Goal: Transaction & Acquisition: Subscribe to service/newsletter

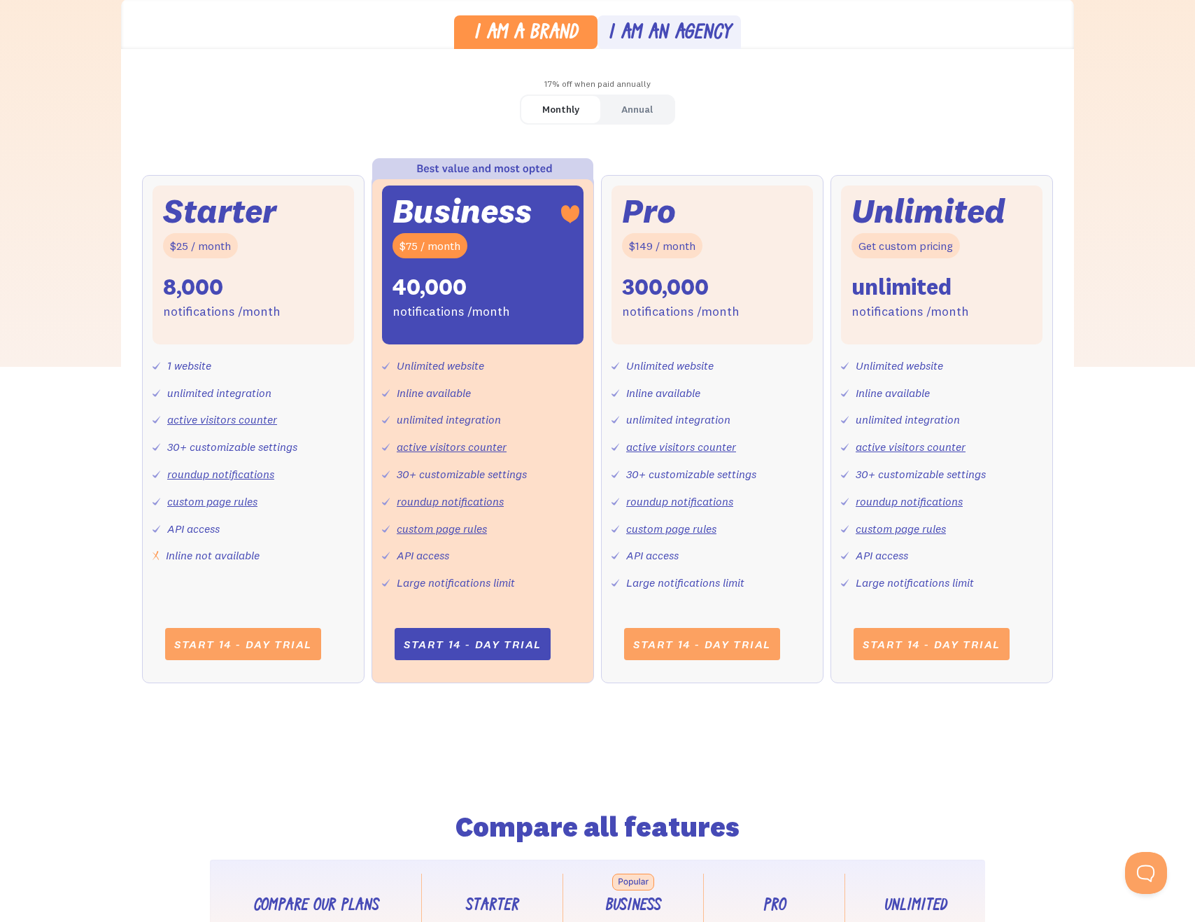
scroll to position [430, 0]
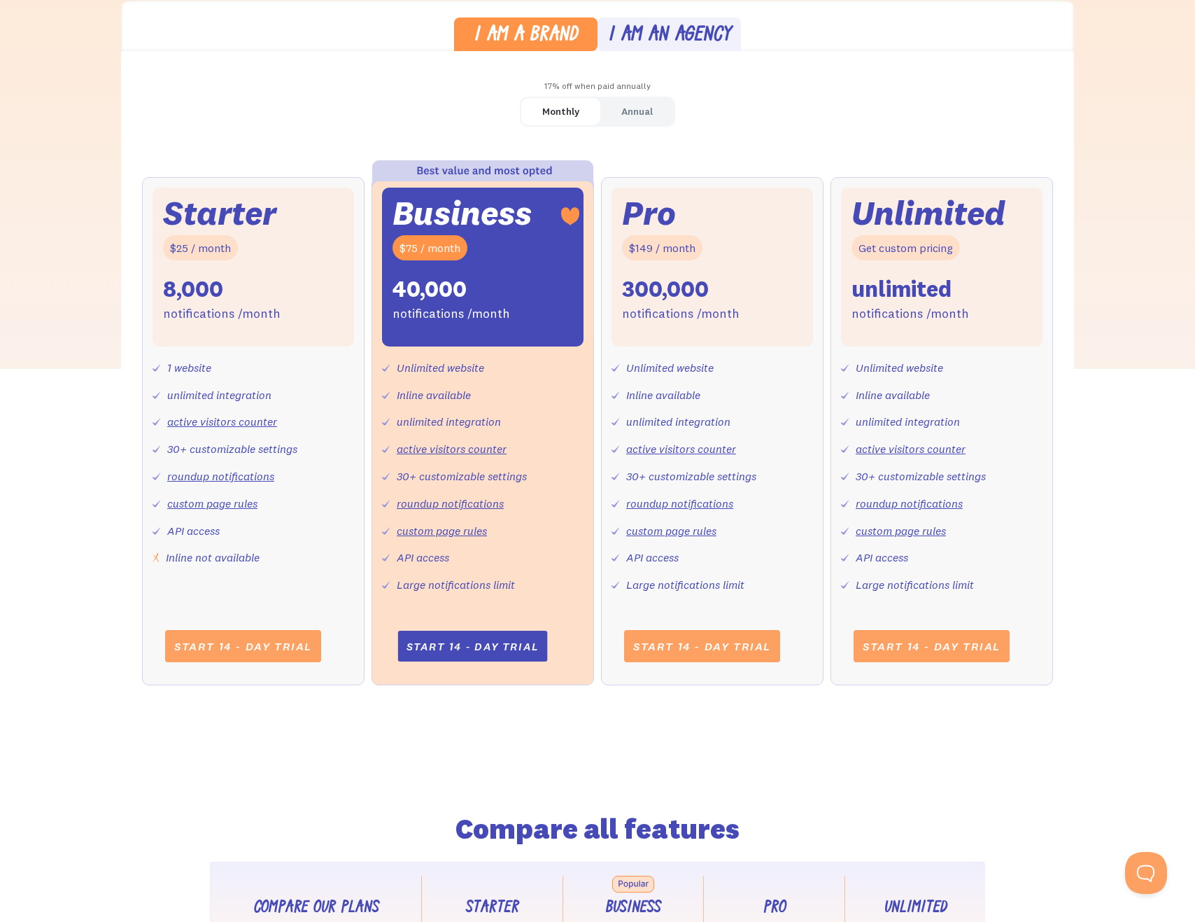
click at [492, 650] on link "Start 14 - day trial" at bounding box center [473, 646] width 150 height 31
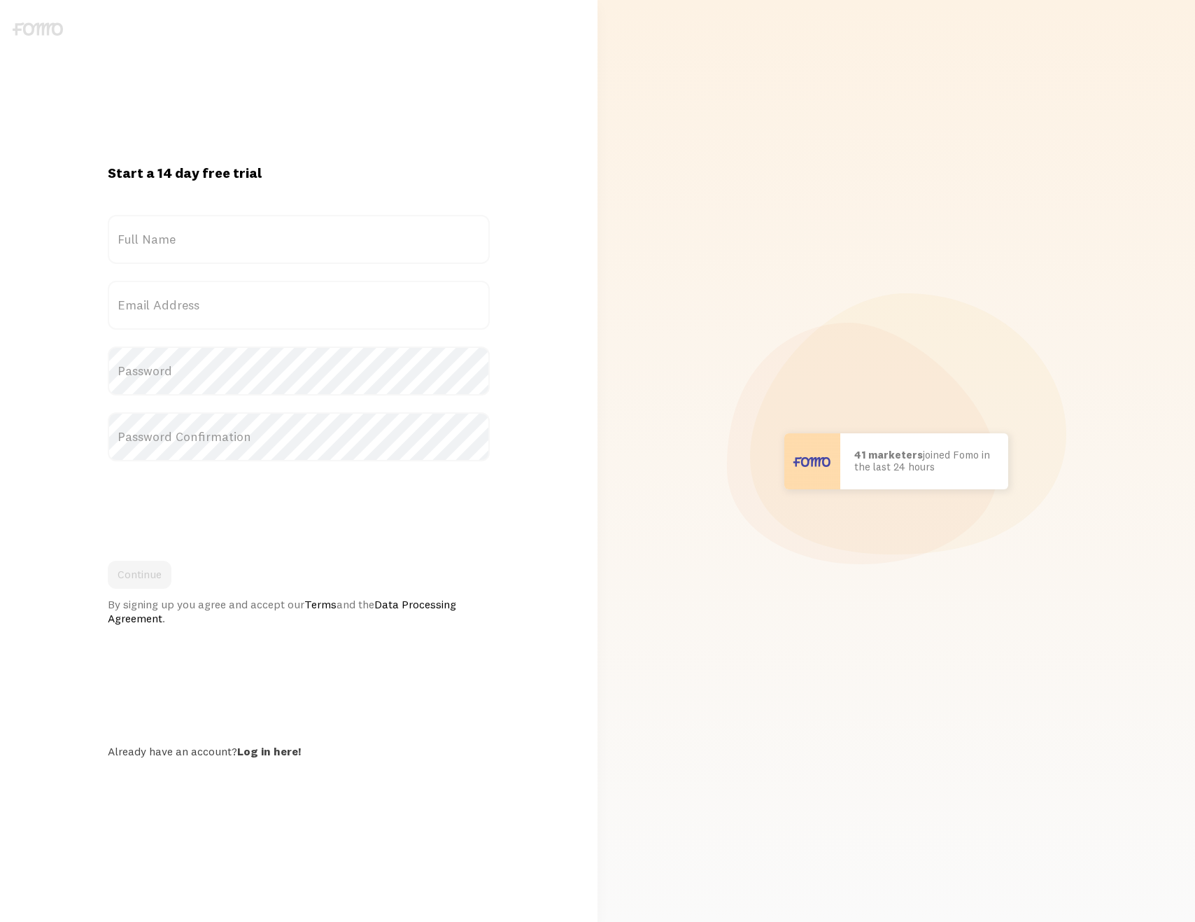
click at [230, 234] on label "Full Name" at bounding box center [298, 239] width 381 height 49
click at [230, 234] on input "Full Name" at bounding box center [298, 239] width 381 height 49
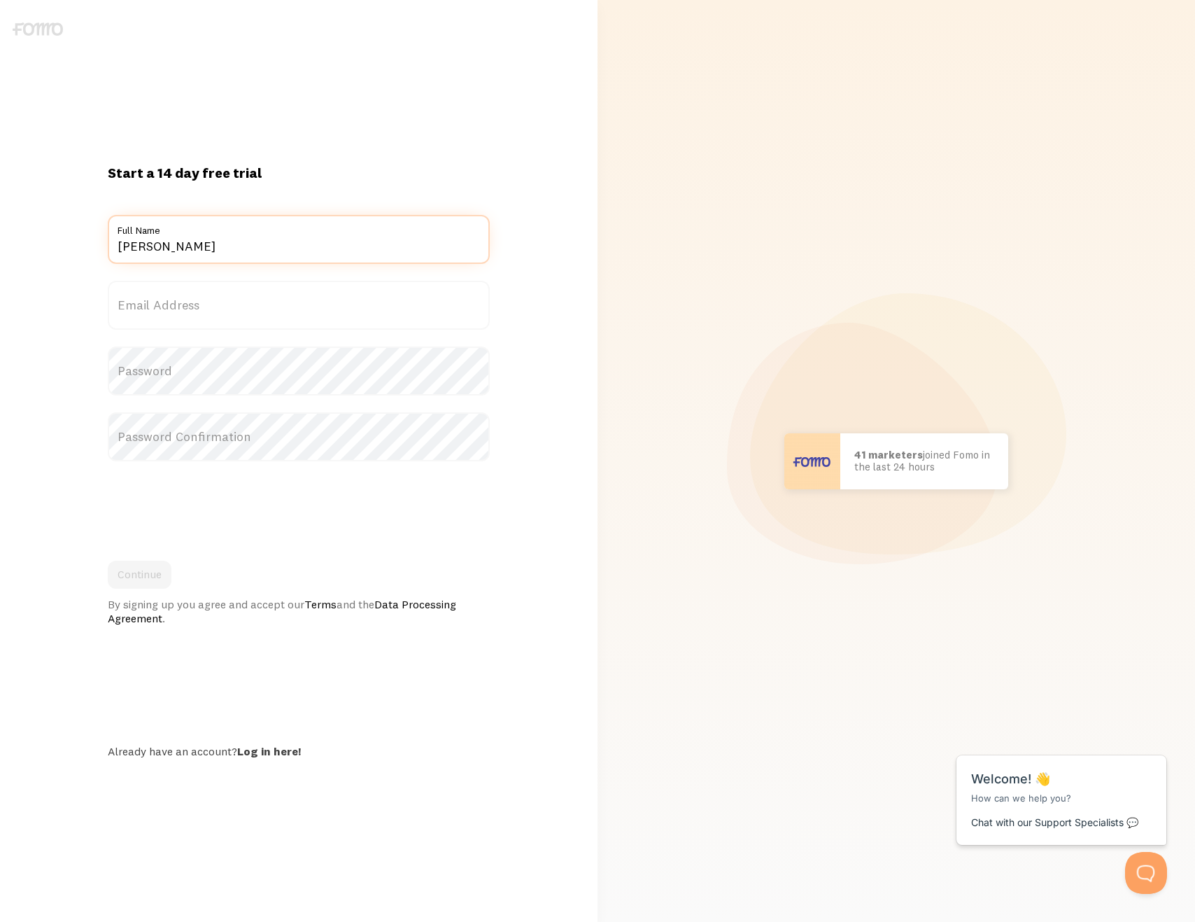
type input "Daniel Carnett"
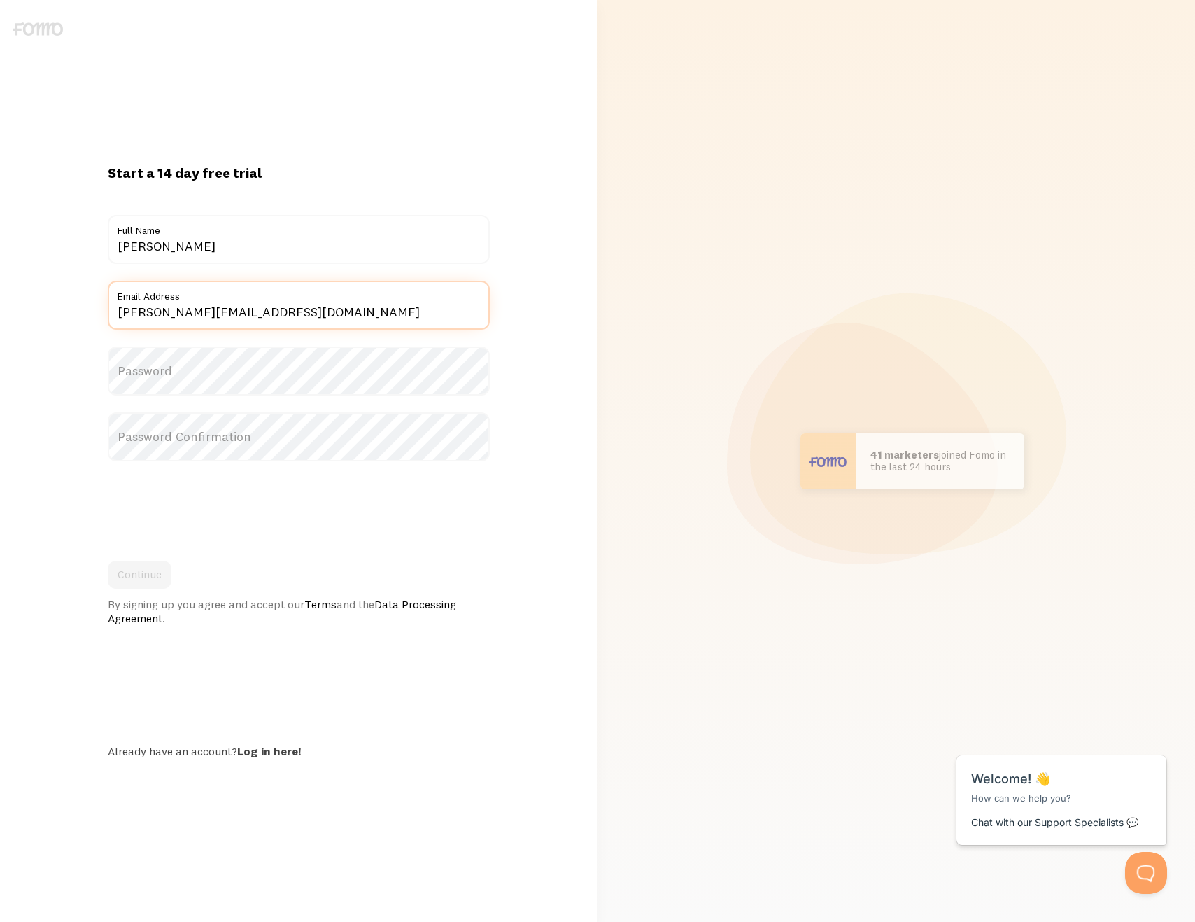
type input "daniel@temark.com"
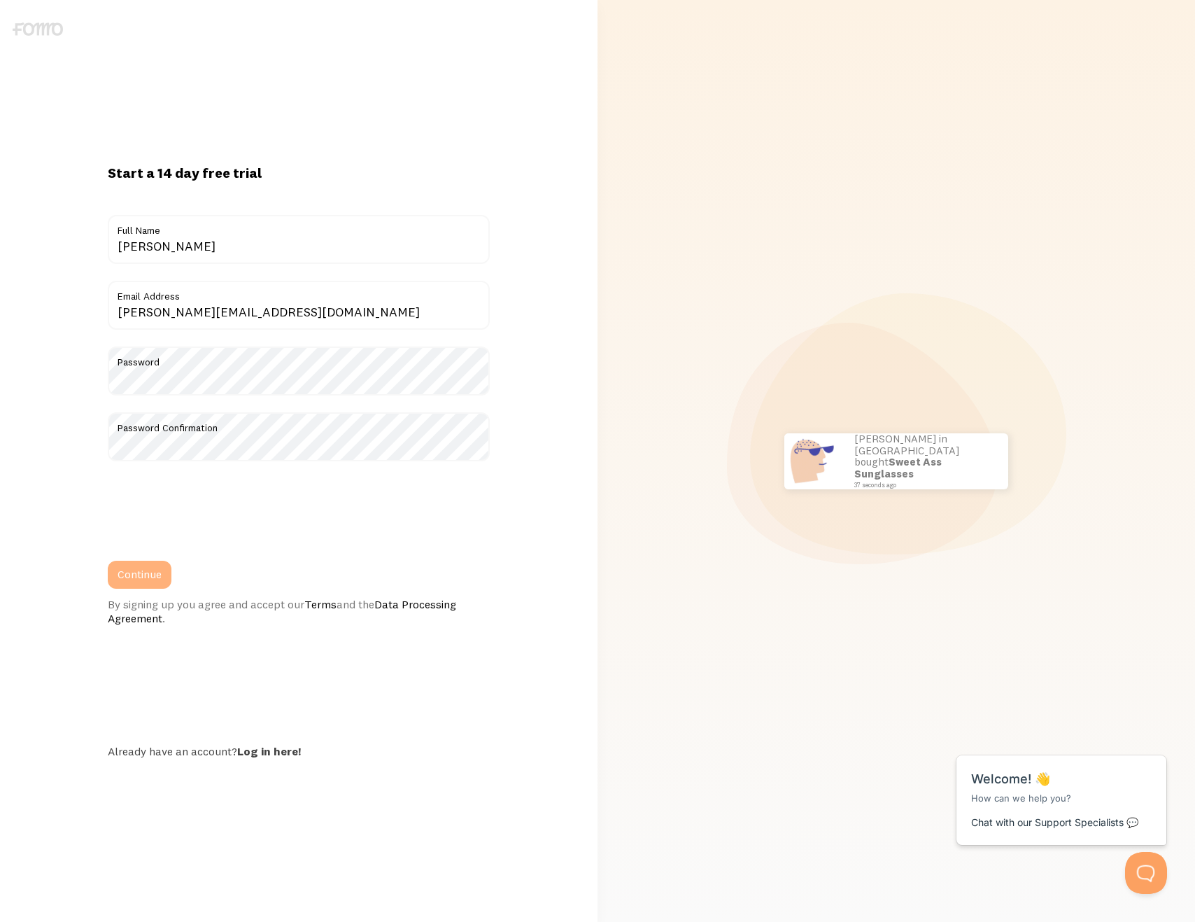
click at [139, 573] on button "Continue" at bounding box center [140, 575] width 64 height 28
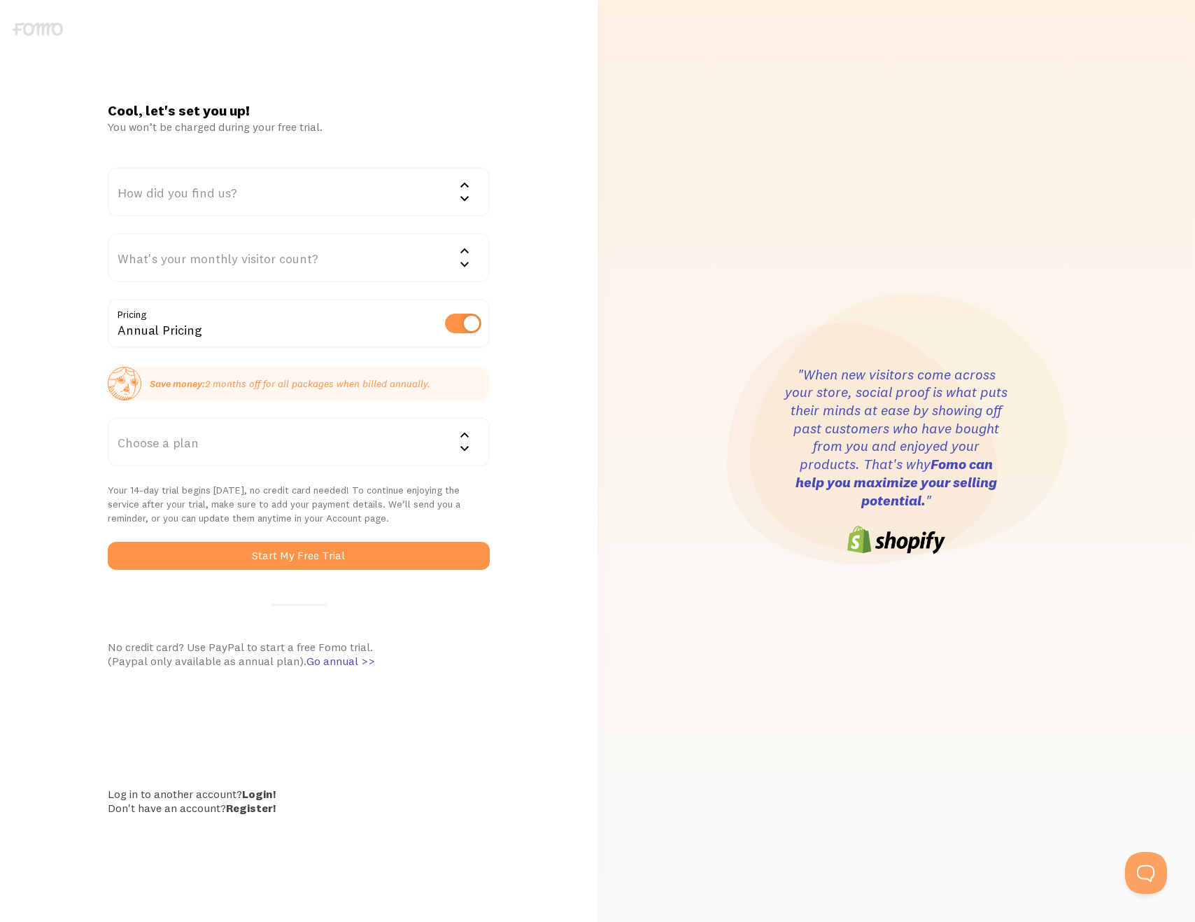
click at [379, 191] on div "How did you find us?" at bounding box center [298, 191] width 381 height 49
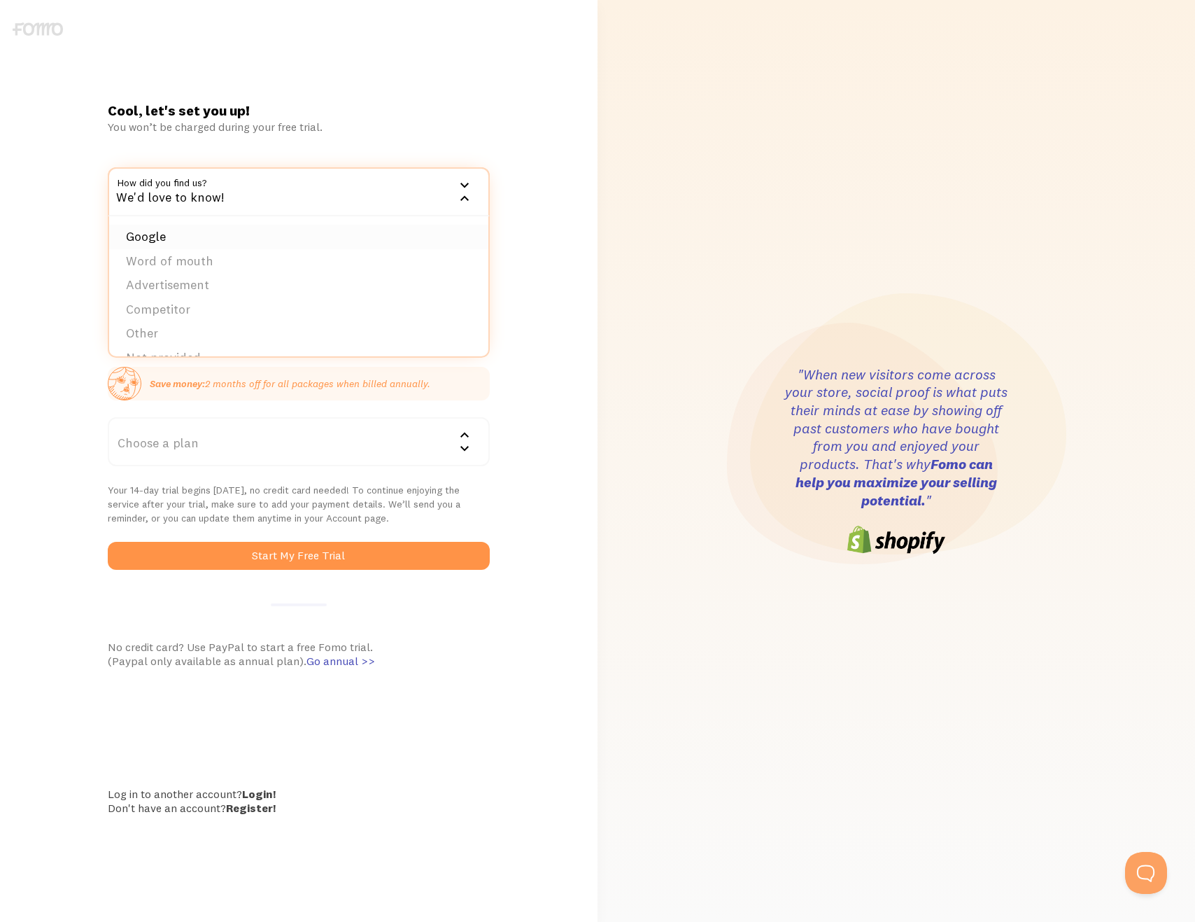
click at [362, 233] on li "Google" at bounding box center [298, 237] width 379 height 24
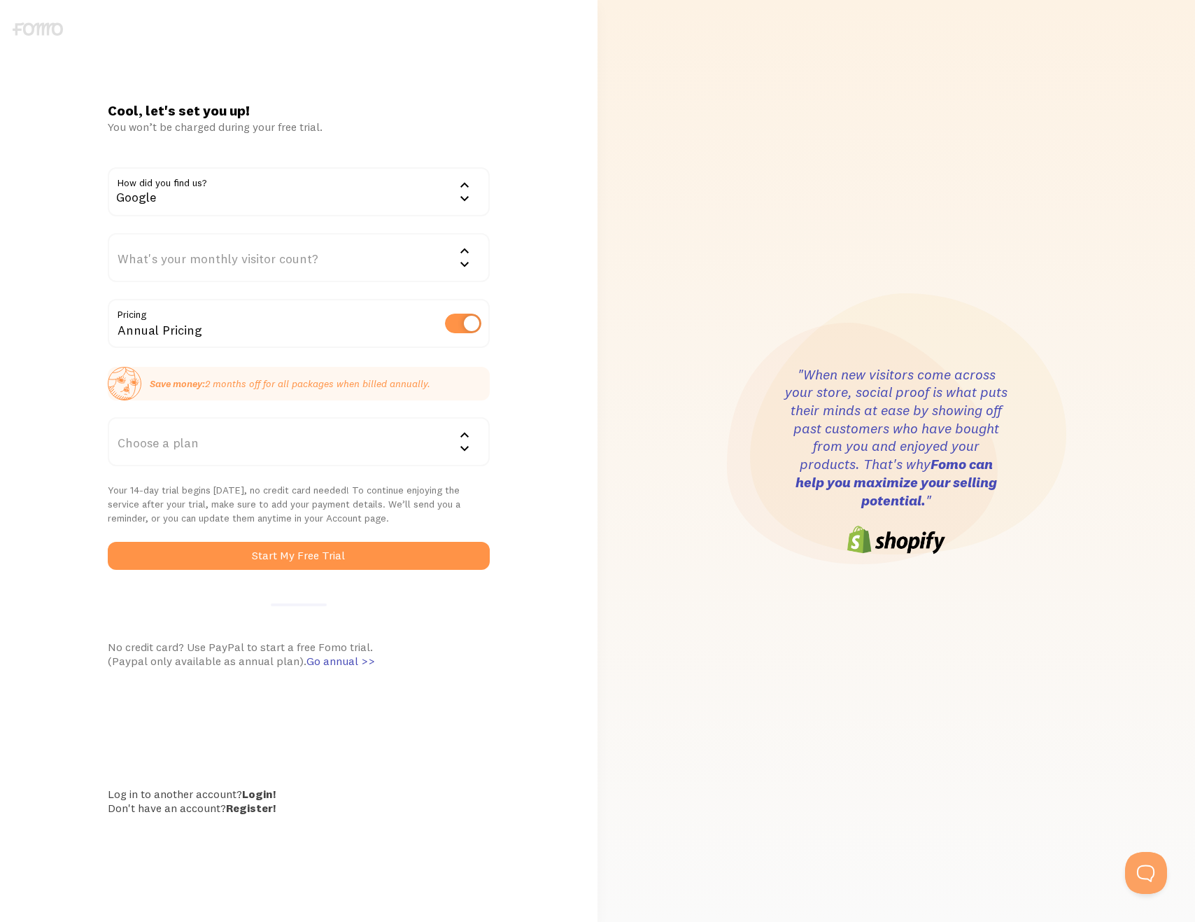
click at [377, 255] on div "What's your monthly visitor count?" at bounding box center [298, 257] width 381 height 49
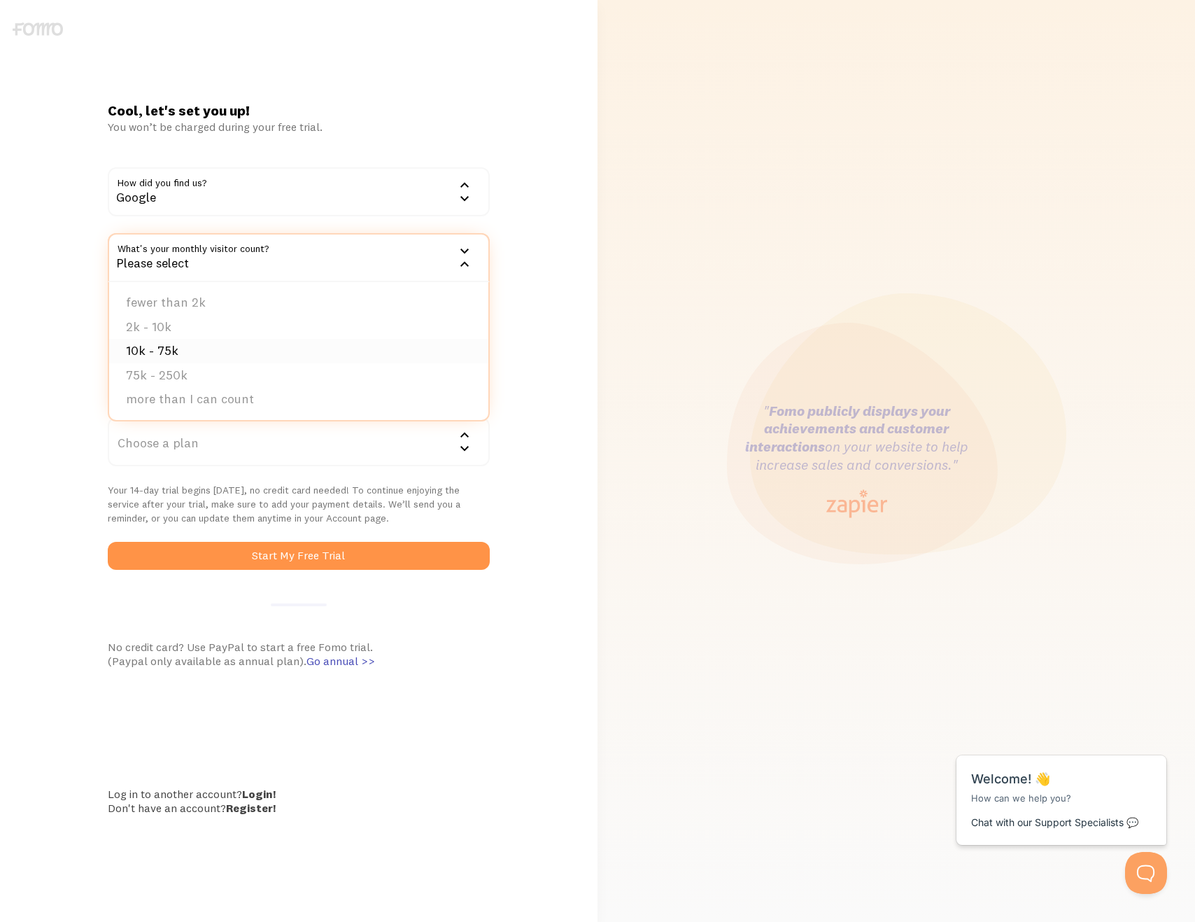
click at [243, 353] on li "10k - 75k" at bounding box center [298, 351] width 379 height 24
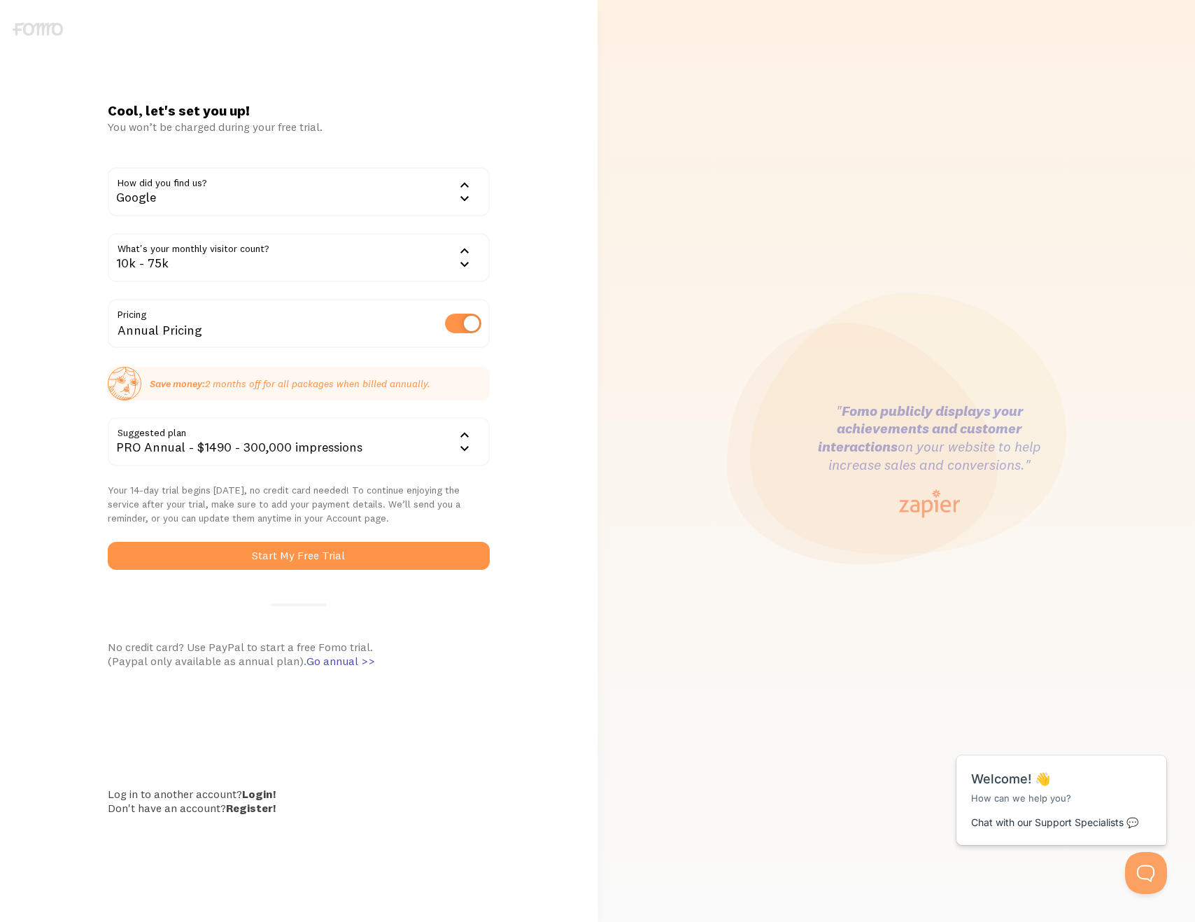
click at [291, 260] on div "10k - 75k" at bounding box center [298, 257] width 381 height 49
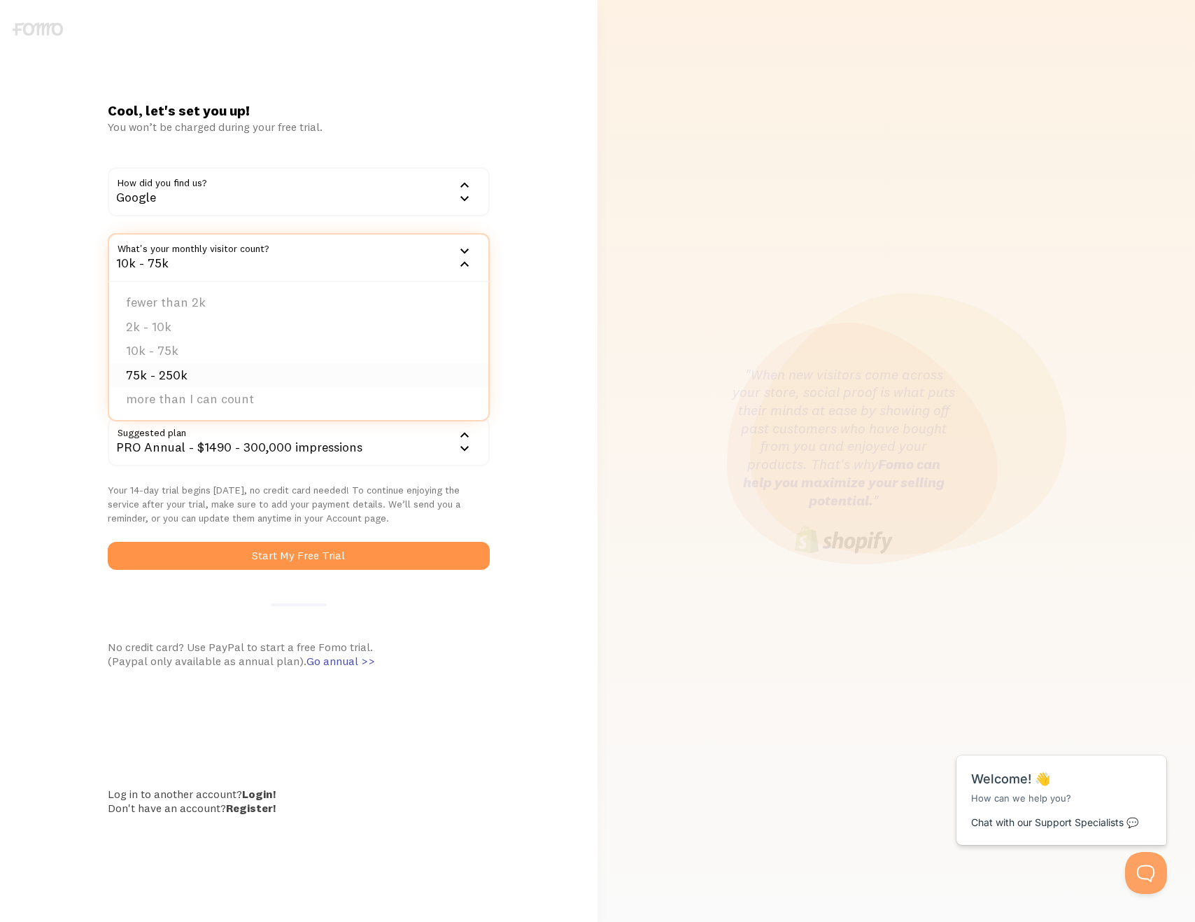
click at [215, 368] on li "75k - 250k" at bounding box center [298, 375] width 379 height 24
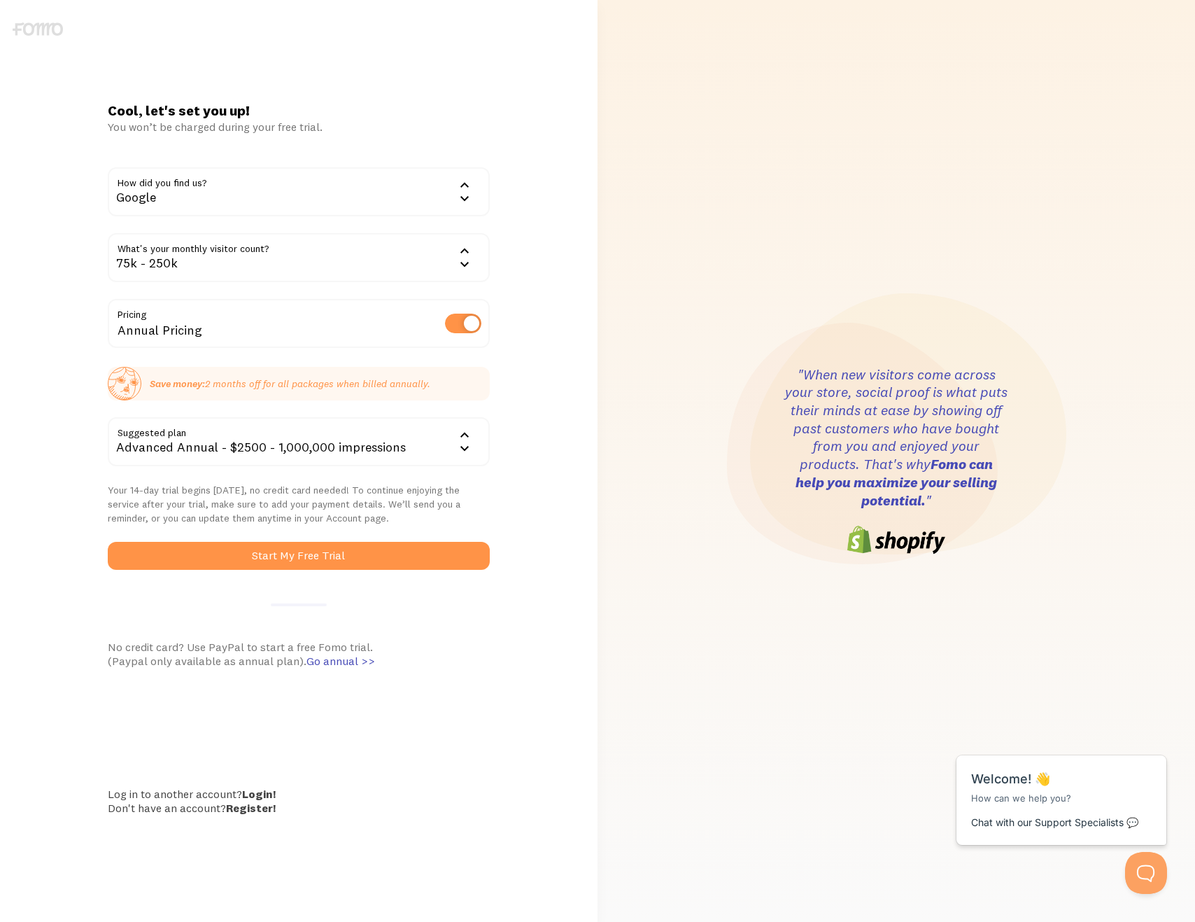
click at [325, 254] on div "75k - 250k" at bounding box center [298, 257] width 381 height 49
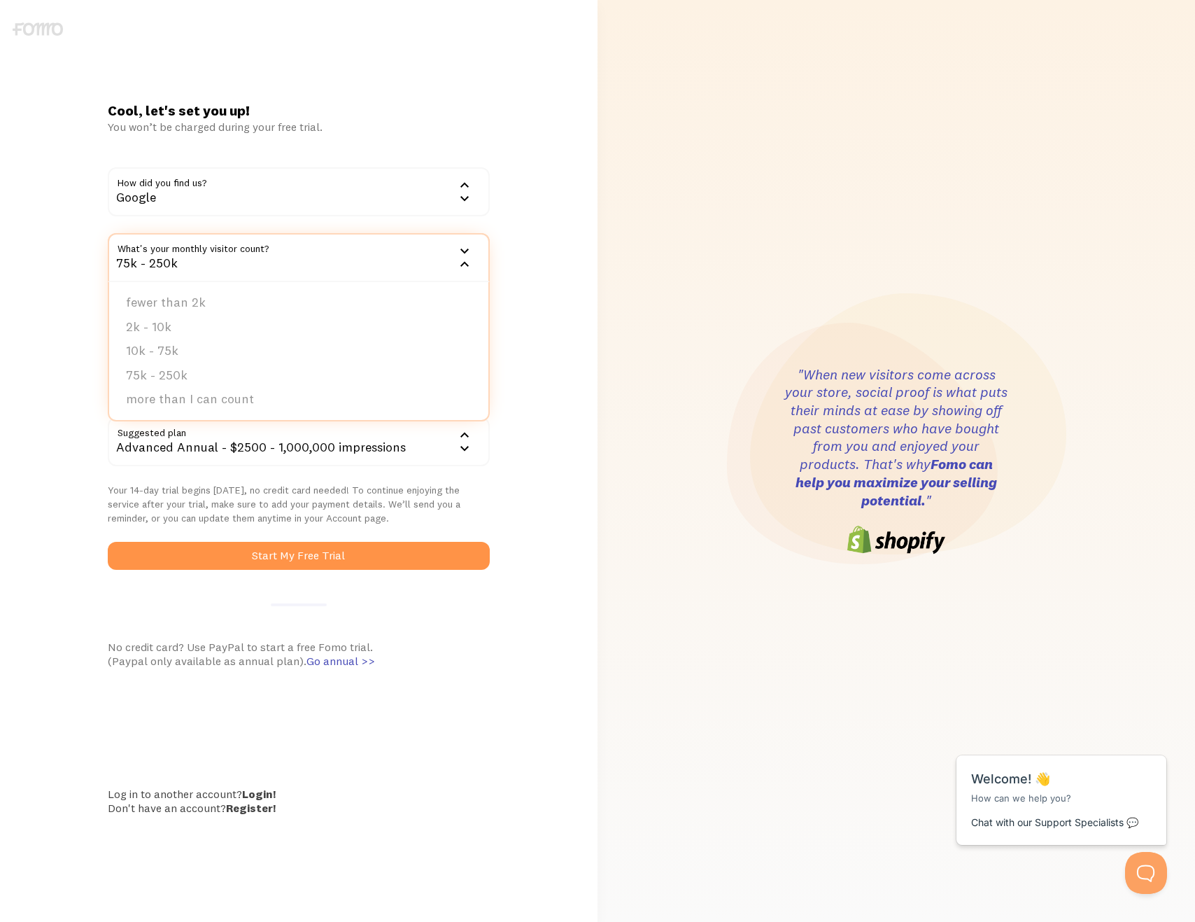
click at [496, 321] on div "Cool, let's set you up! You won’t be charged during your free trial. How did yo…" at bounding box center [298, 460] width 398 height 718
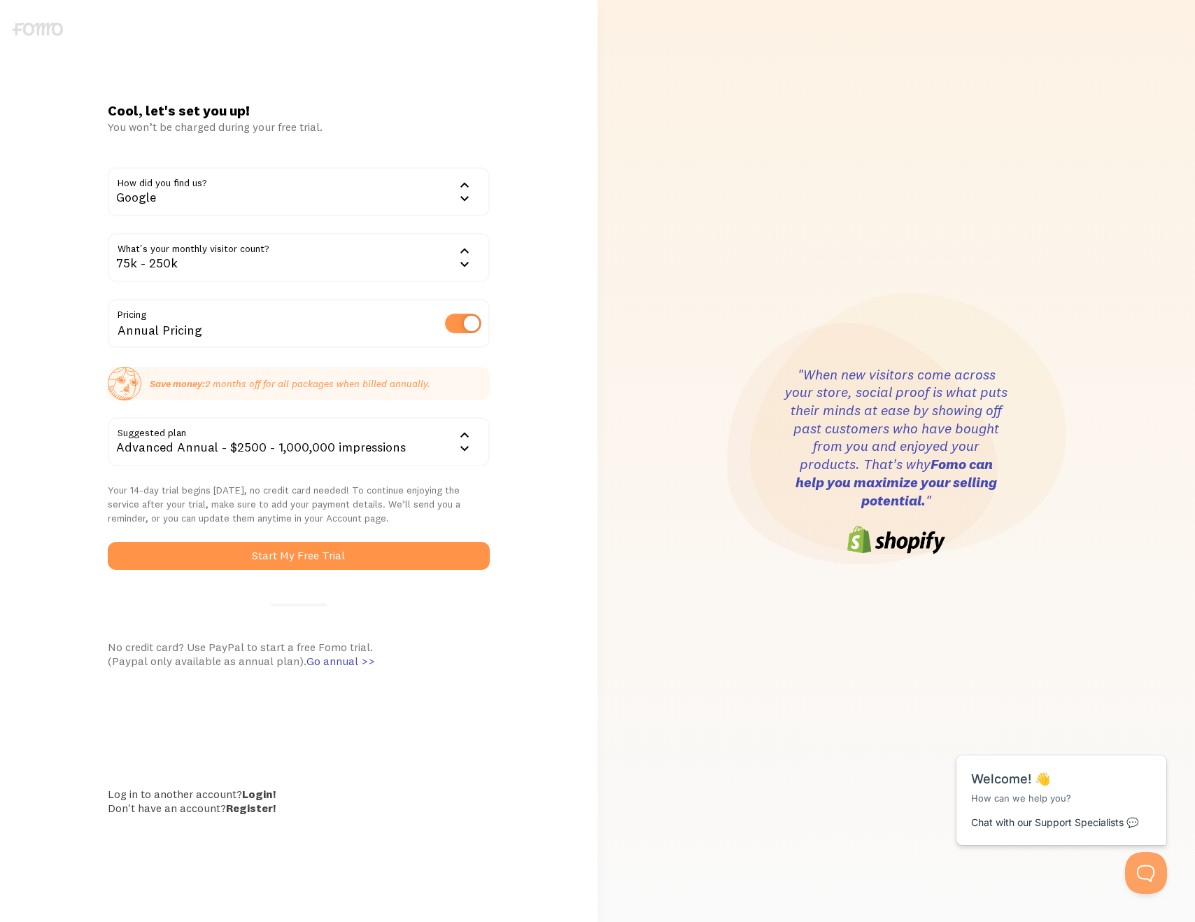
click at [455, 330] on label at bounding box center [463, 324] width 36 height 20
click at [455, 330] on input "checkbox" at bounding box center [463, 324] width 36 height 20
checkbox input "false"
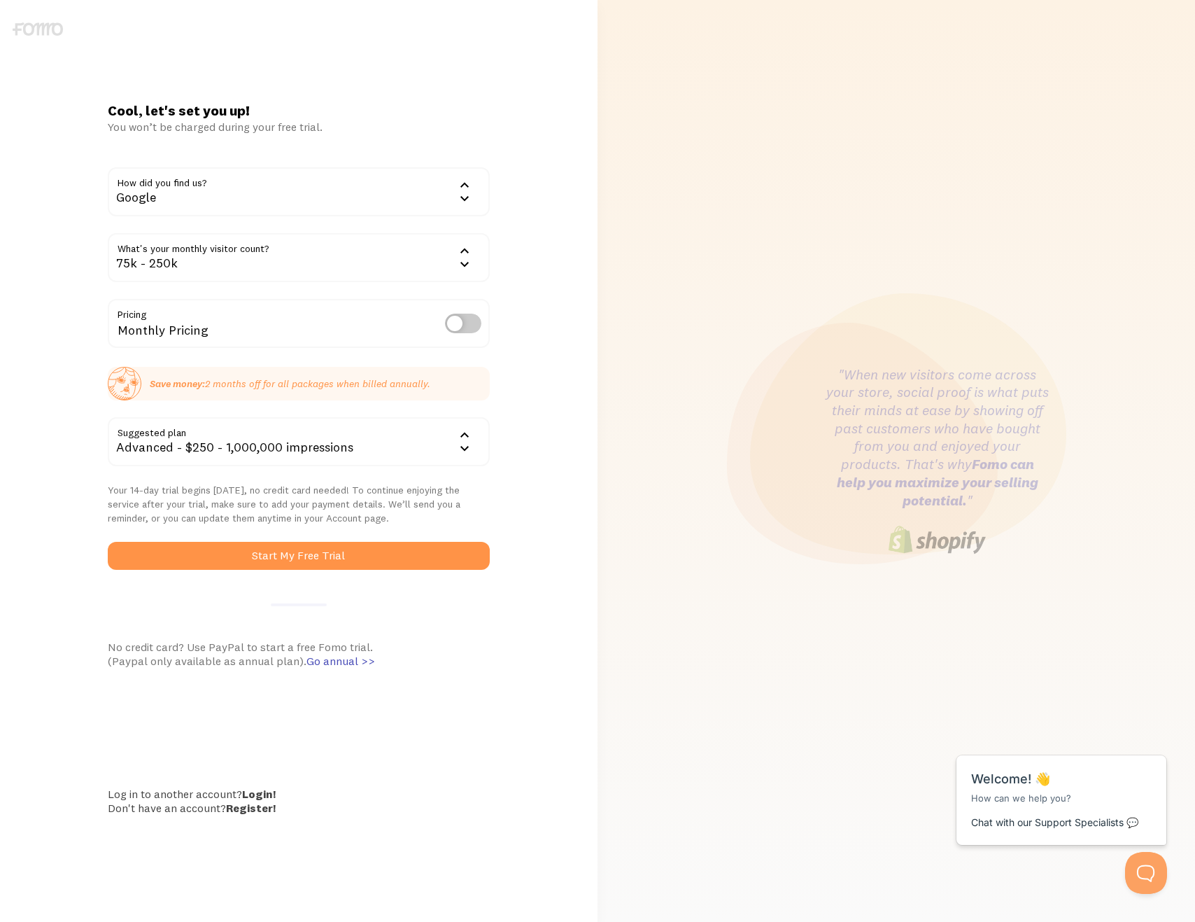
click at [455, 265] on div "75k - 250k" at bounding box center [298, 257] width 381 height 49
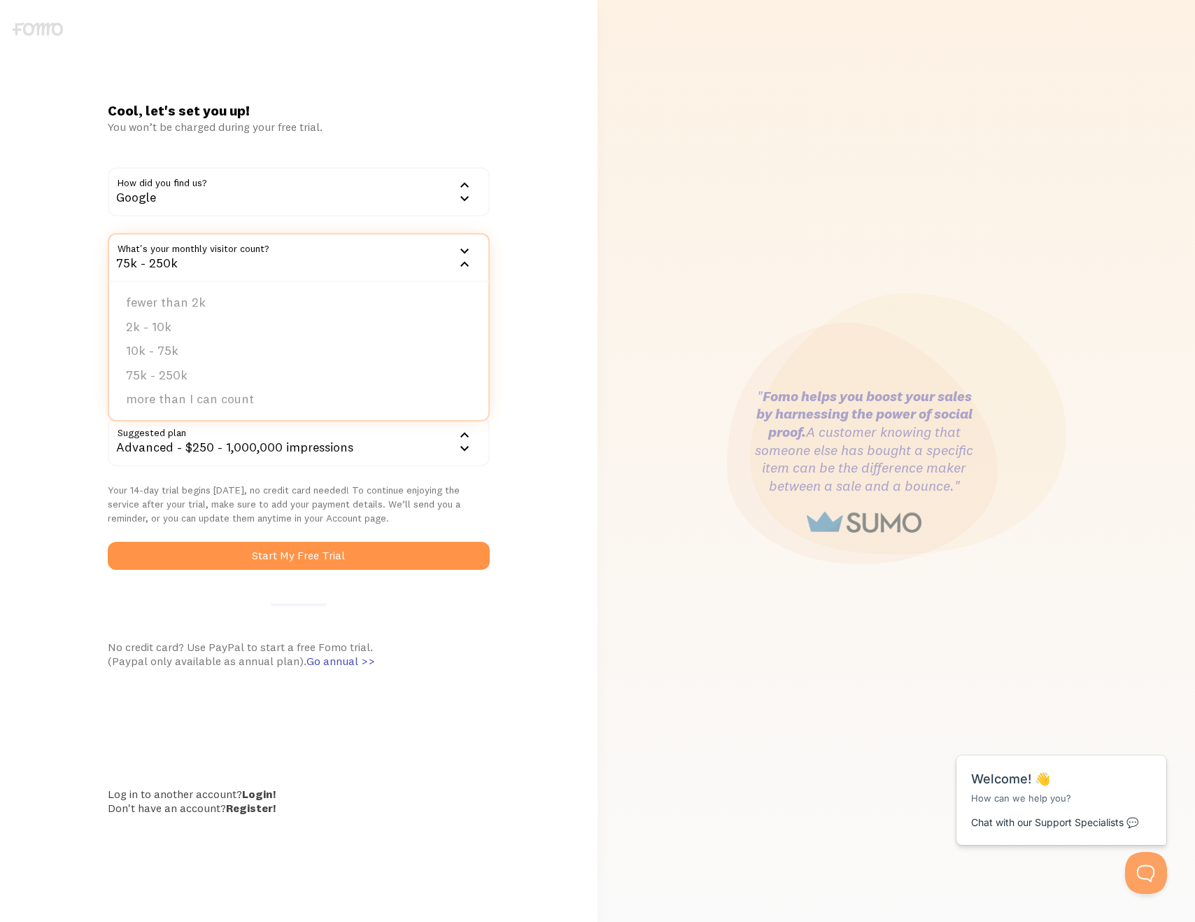
click at [529, 284] on div "Cool, let's set you up! You won’t be charged during your free trial. How did yo…" at bounding box center [299, 460] width 598 height 718
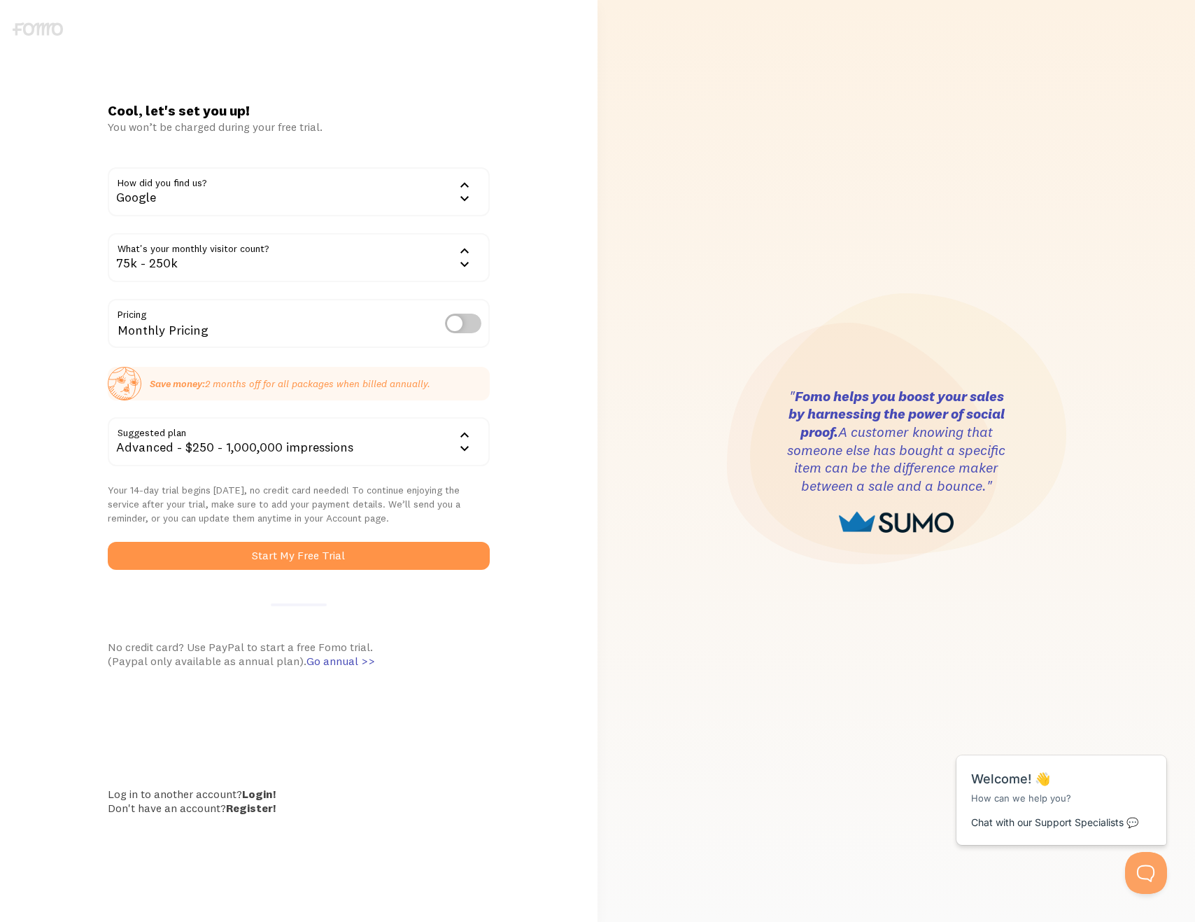
click at [449, 264] on div "75k - 250k" at bounding box center [298, 257] width 381 height 49
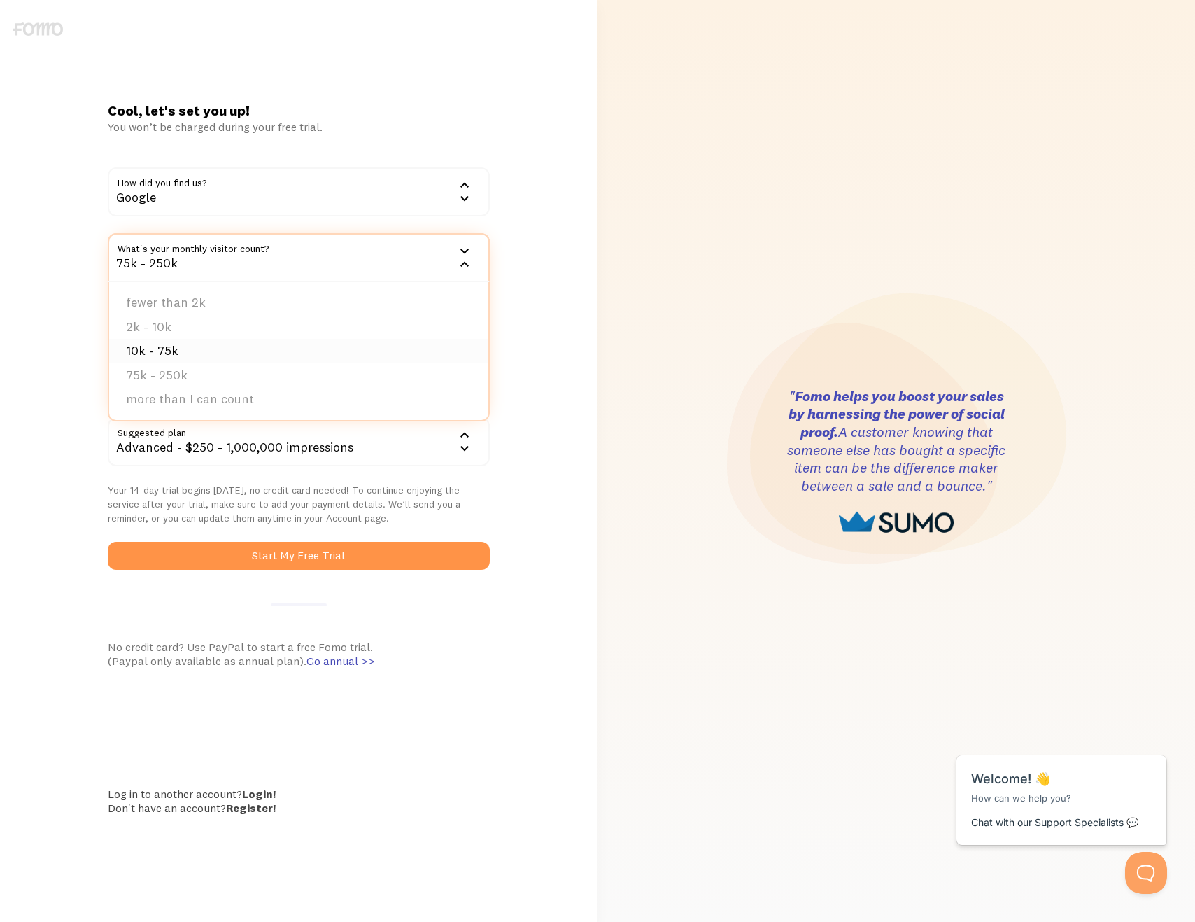
click at [382, 354] on li "10k - 75k" at bounding box center [298, 351] width 379 height 24
